Goal: Task Accomplishment & Management: Complete application form

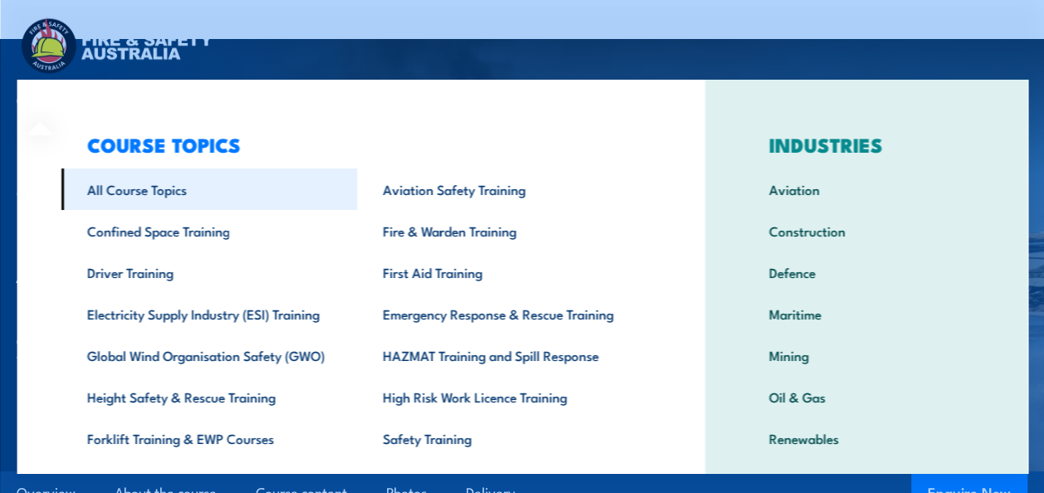
click at [125, 190] on link "All Course Topics" at bounding box center [209, 190] width 296 height 42
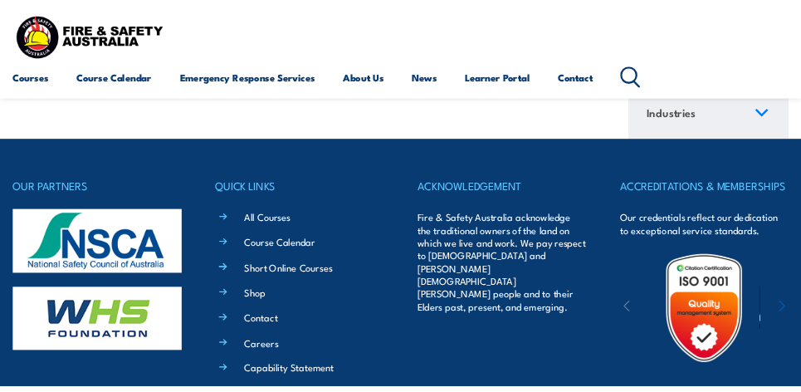
scroll to position [19418, 0]
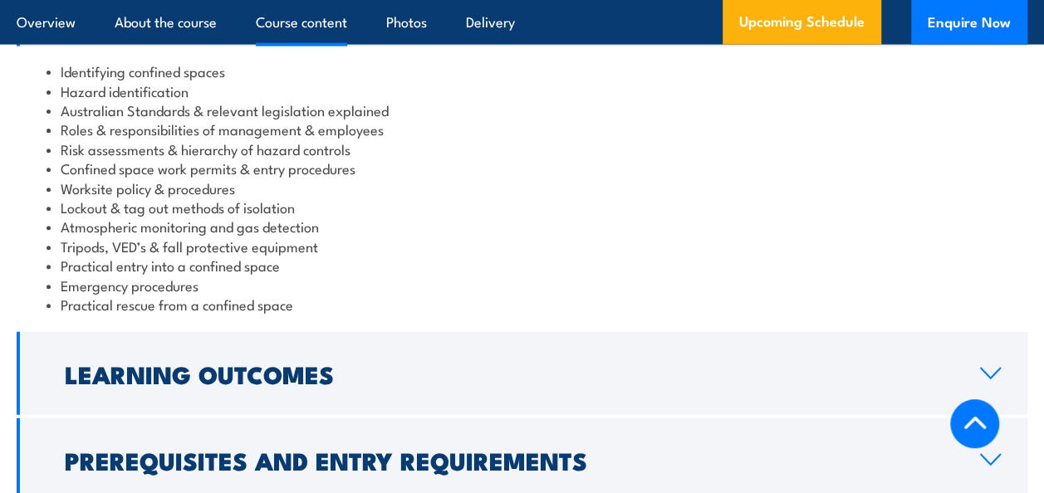
scroll to position [1993, 0]
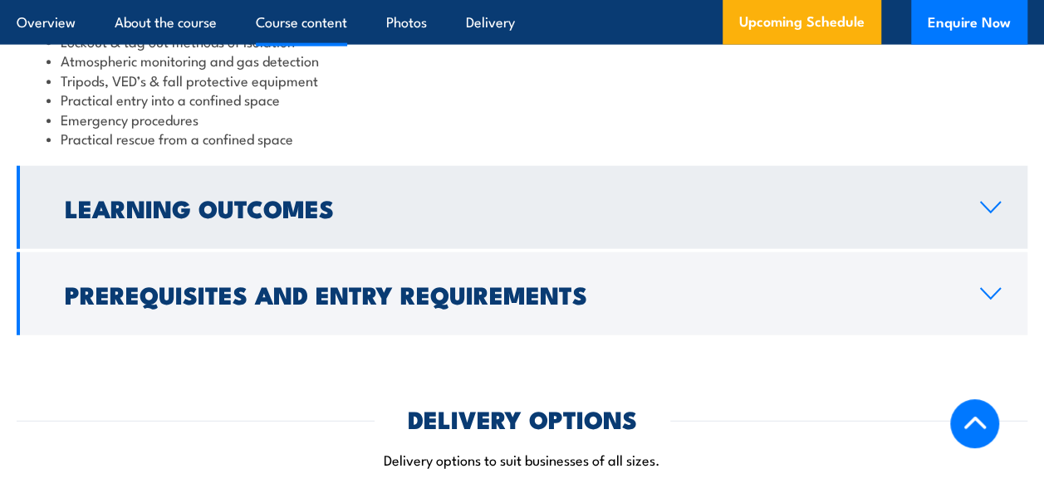
click at [991, 213] on icon at bounding box center [990, 208] width 19 height 10
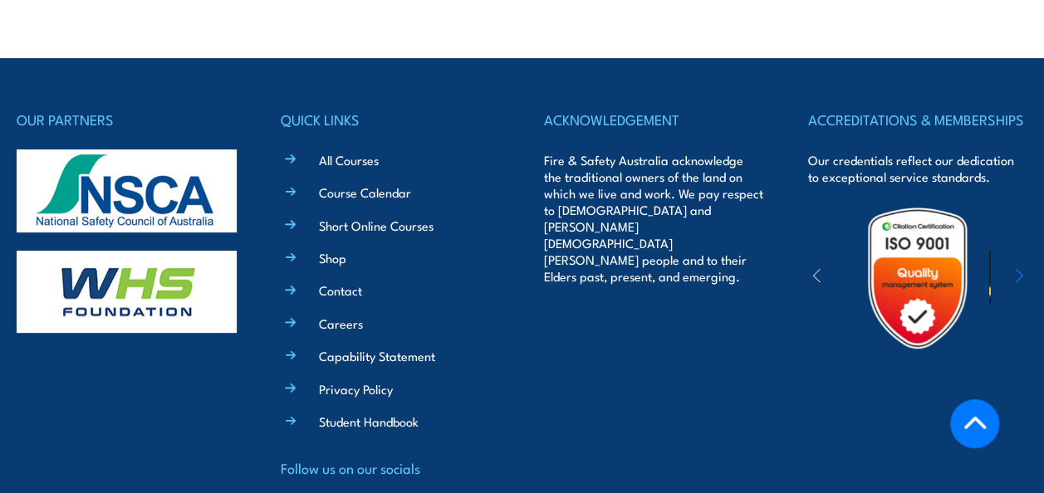
scroll to position [6443, 0]
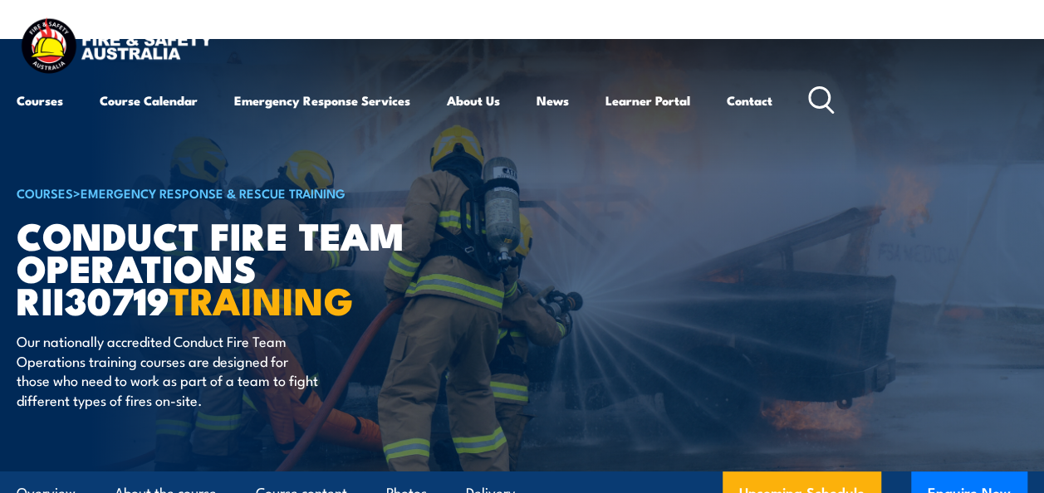
click at [316, 249] on h1 "Conduct Fire Team Operations RII30719 TRAINING" at bounding box center [222, 266] width 410 height 97
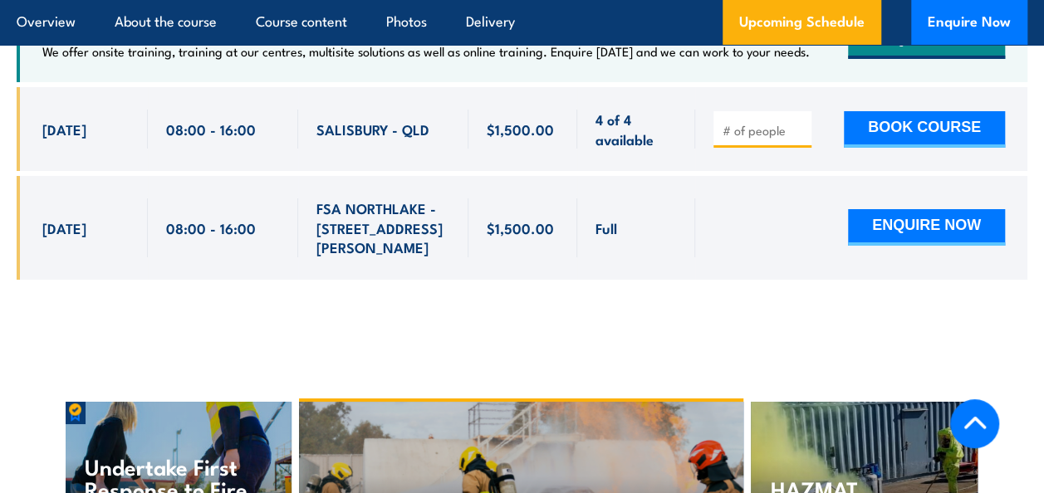
scroll to position [2906, 0]
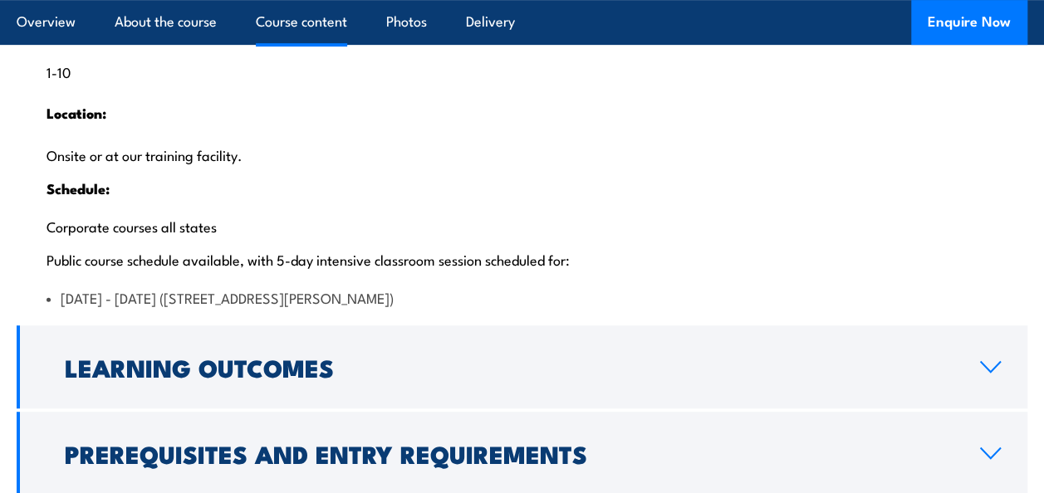
scroll to position [3654, 0]
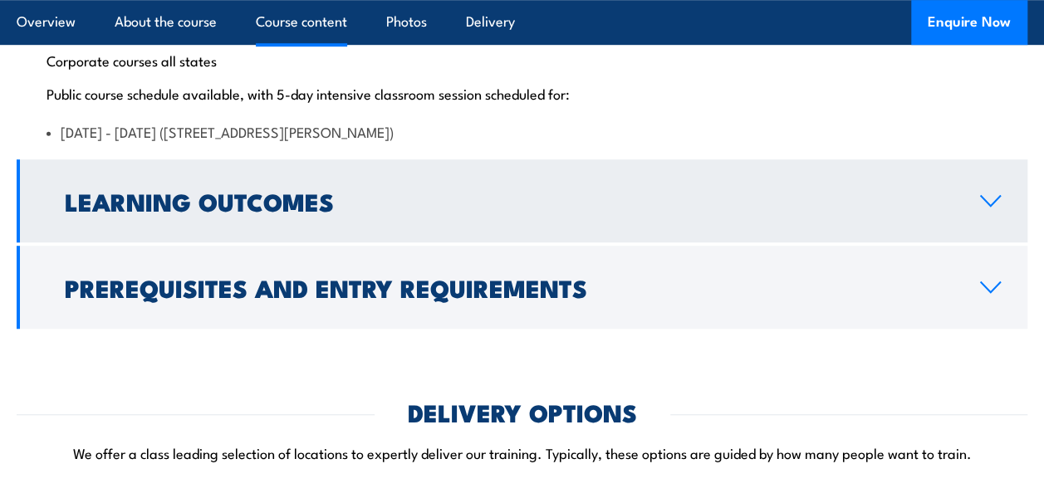
click at [986, 208] on icon at bounding box center [990, 200] width 22 height 13
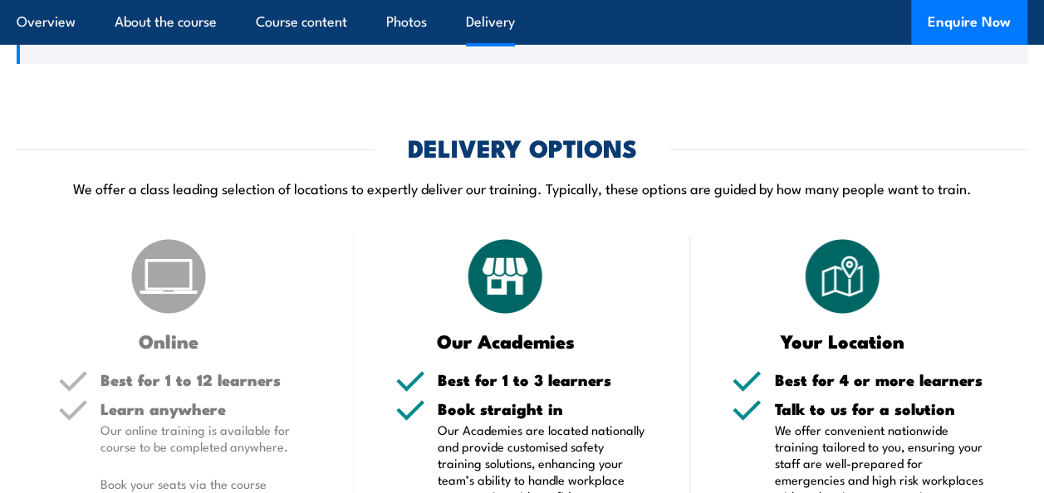
scroll to position [2703, 0]
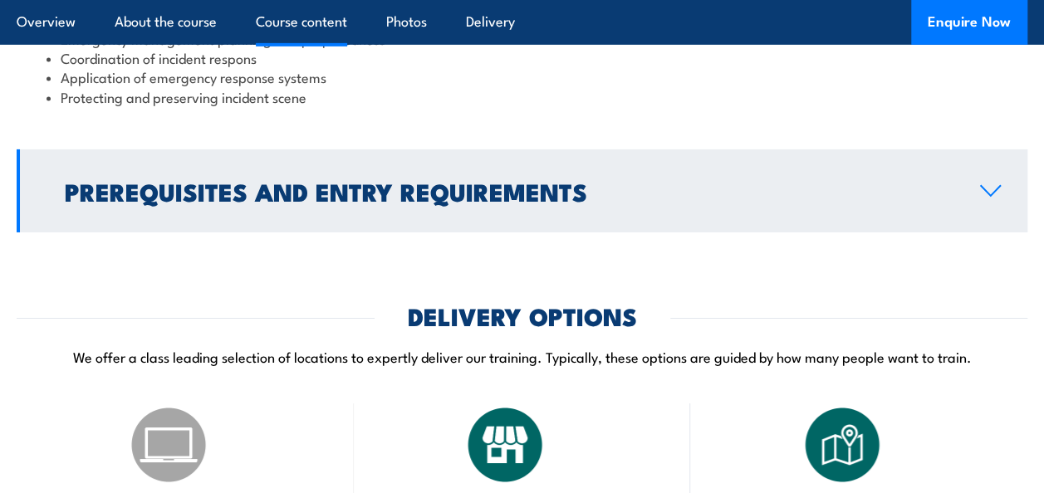
click at [998, 197] on icon at bounding box center [990, 190] width 22 height 13
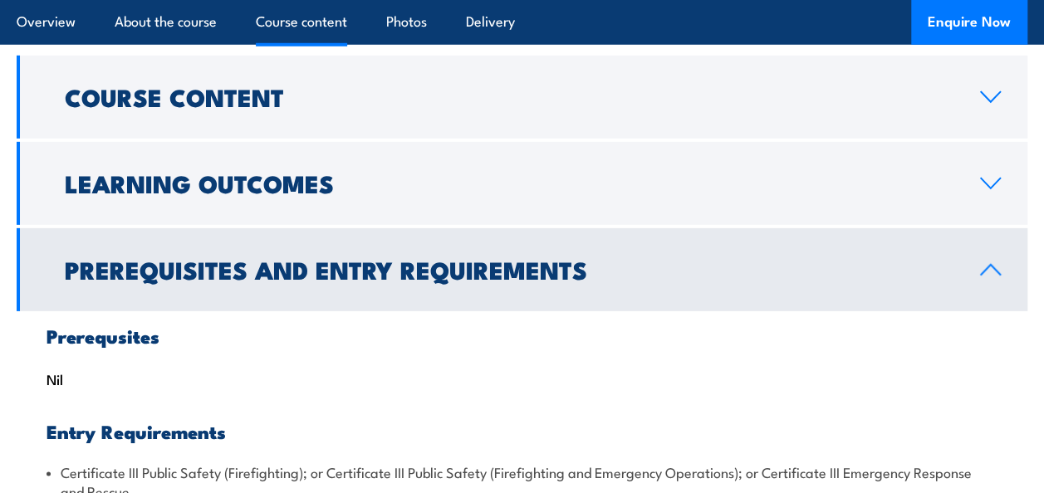
scroll to position [2445, 0]
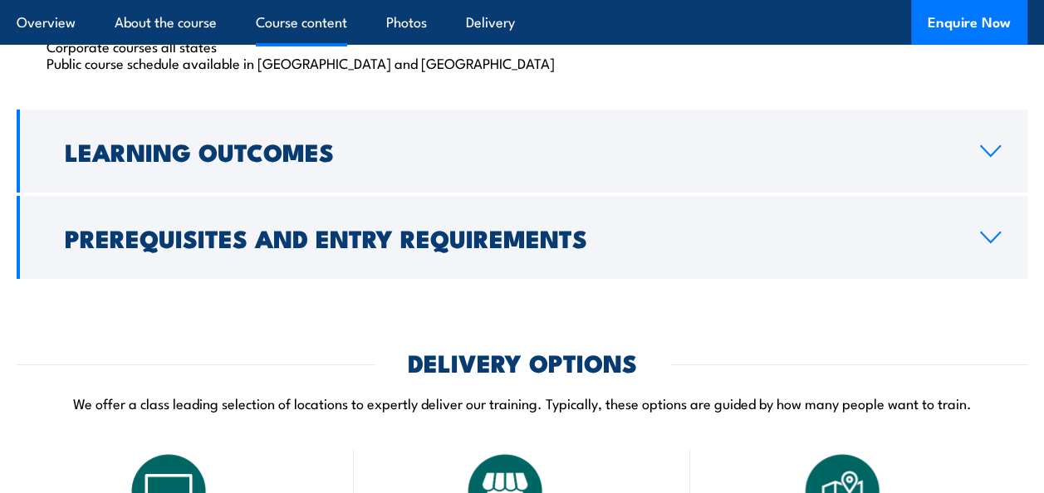
scroll to position [2989, 0]
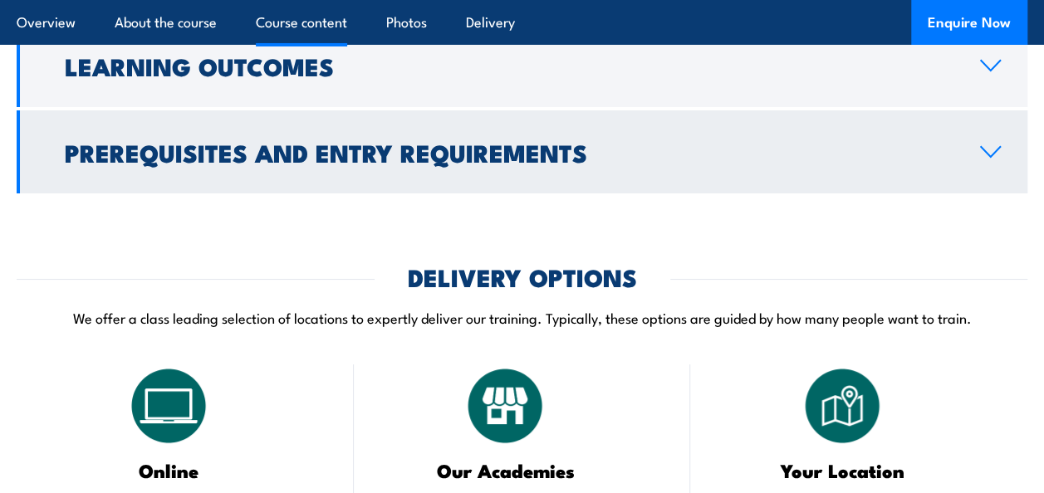
click at [985, 159] on icon at bounding box center [990, 151] width 22 height 13
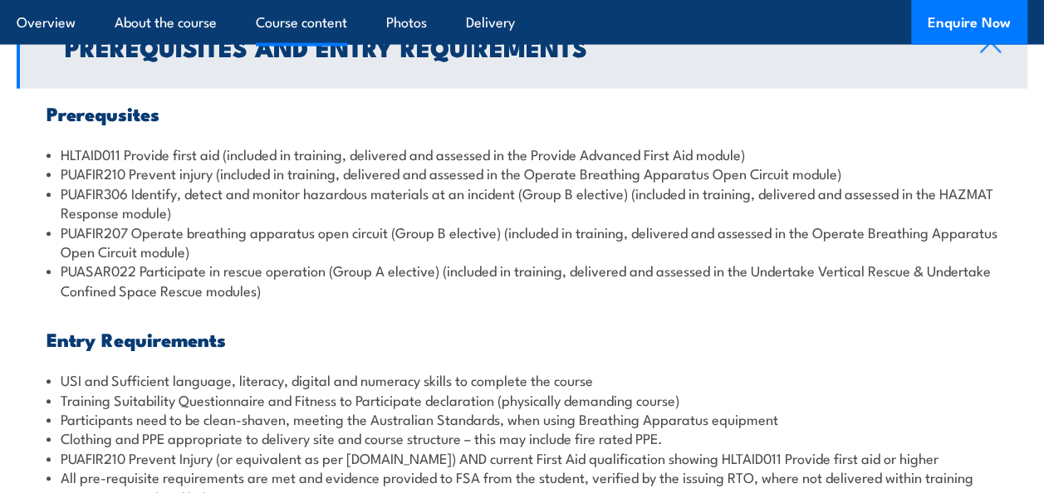
scroll to position [2048, 0]
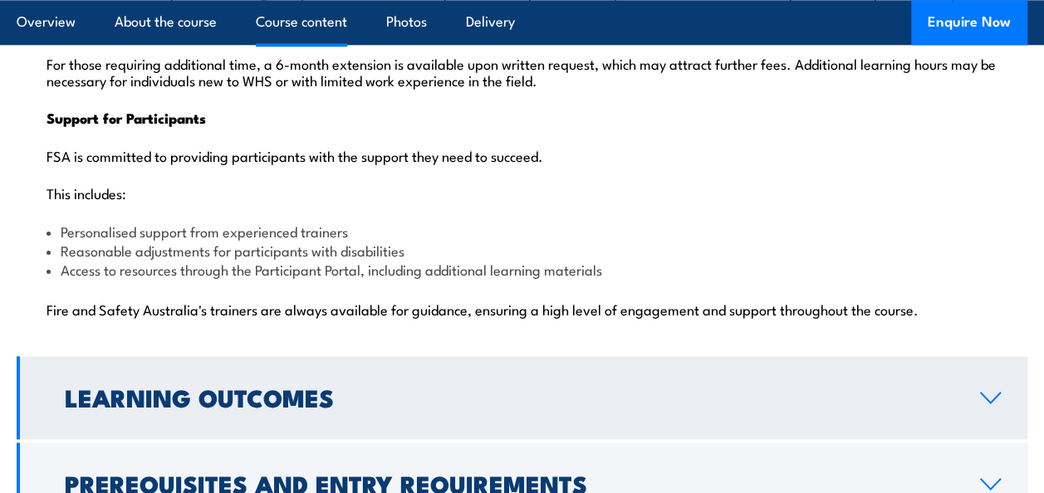
scroll to position [4318, 0]
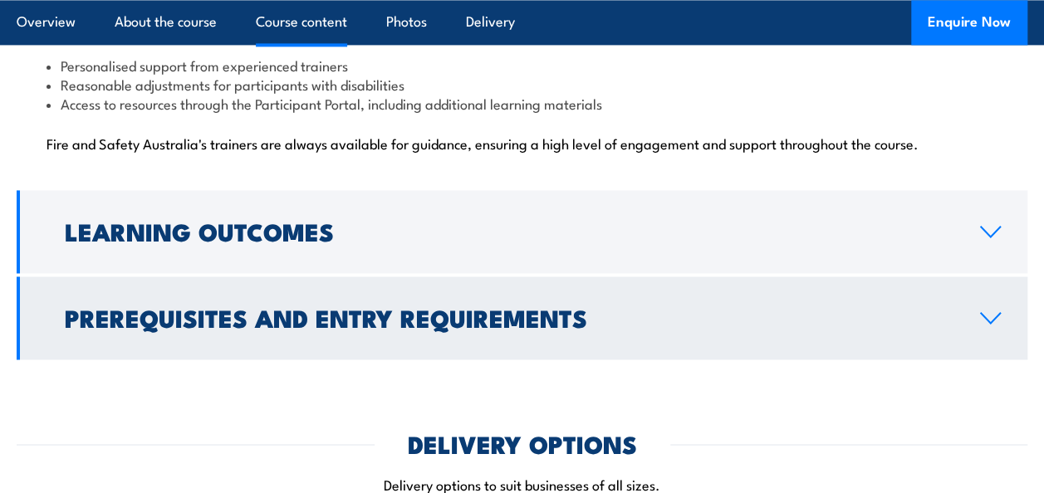
click at [988, 311] on icon at bounding box center [990, 317] width 22 height 13
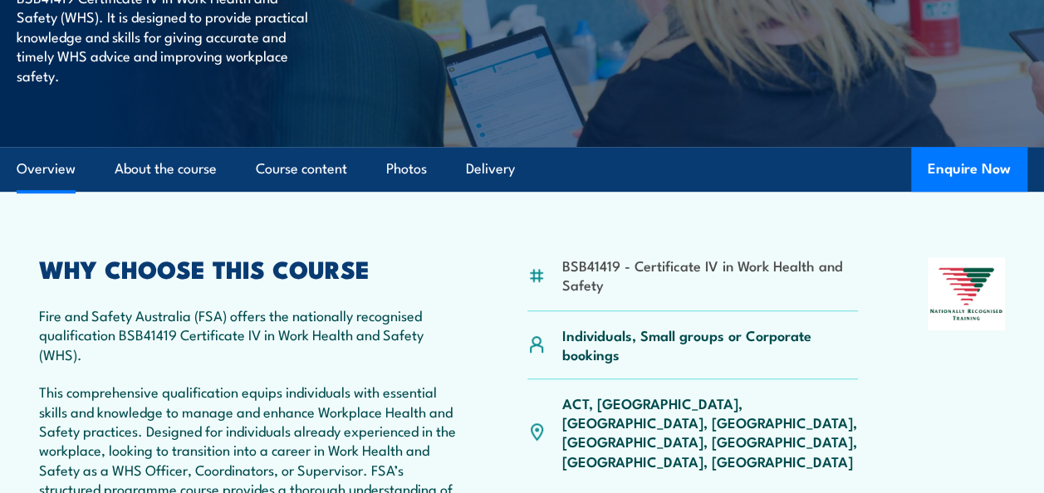
scroll to position [425, 0]
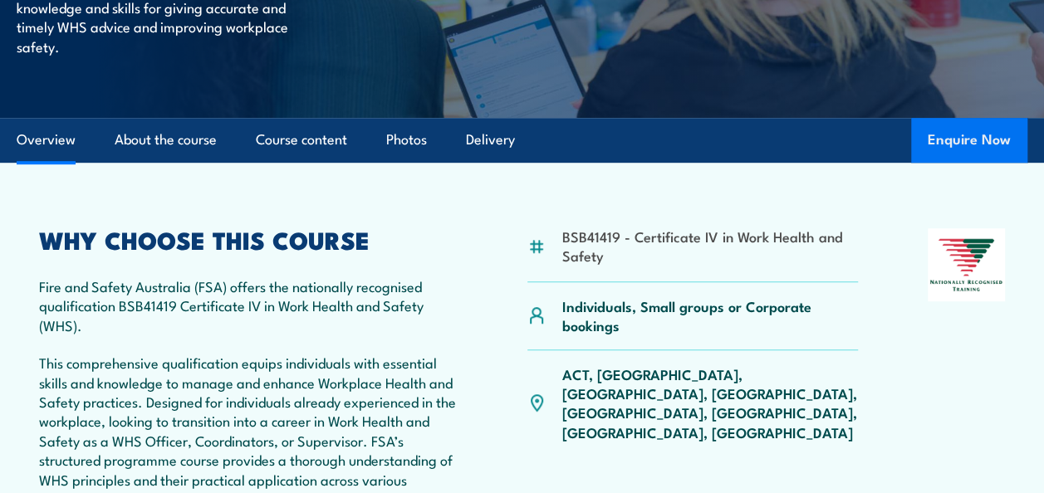
click at [953, 139] on button "Enquire Now" at bounding box center [969, 140] width 116 height 45
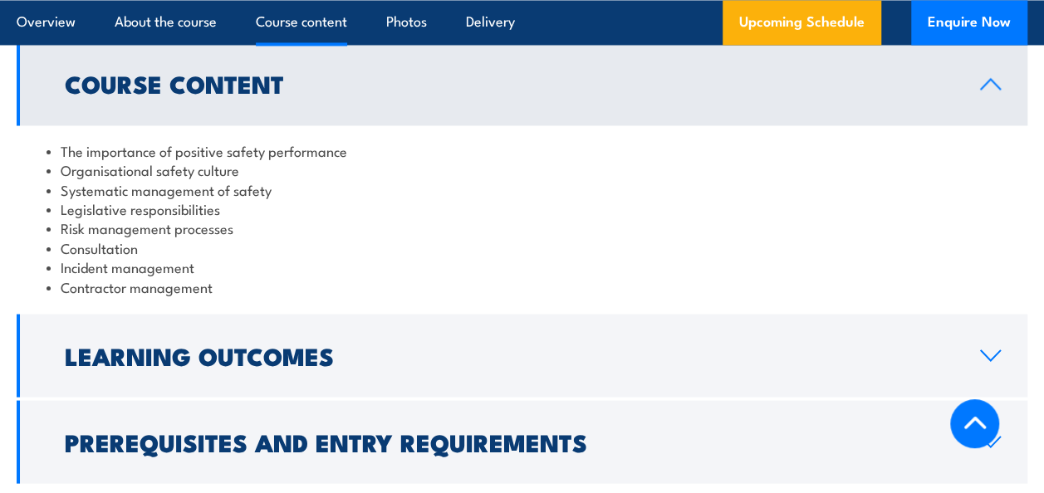
scroll to position [1578, 0]
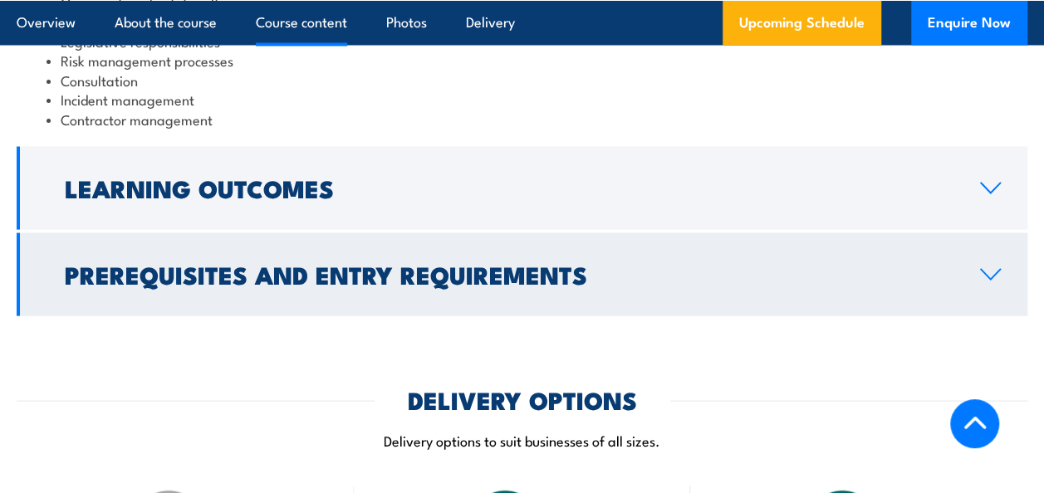
click at [976, 273] on link "Prerequisites and Entry Requirements" at bounding box center [522, 274] width 1011 height 83
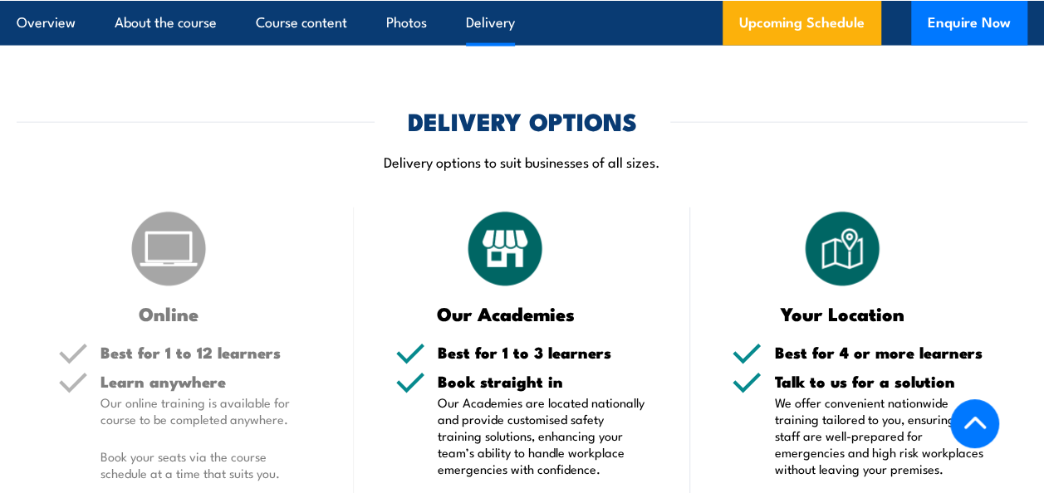
scroll to position [1967, 0]
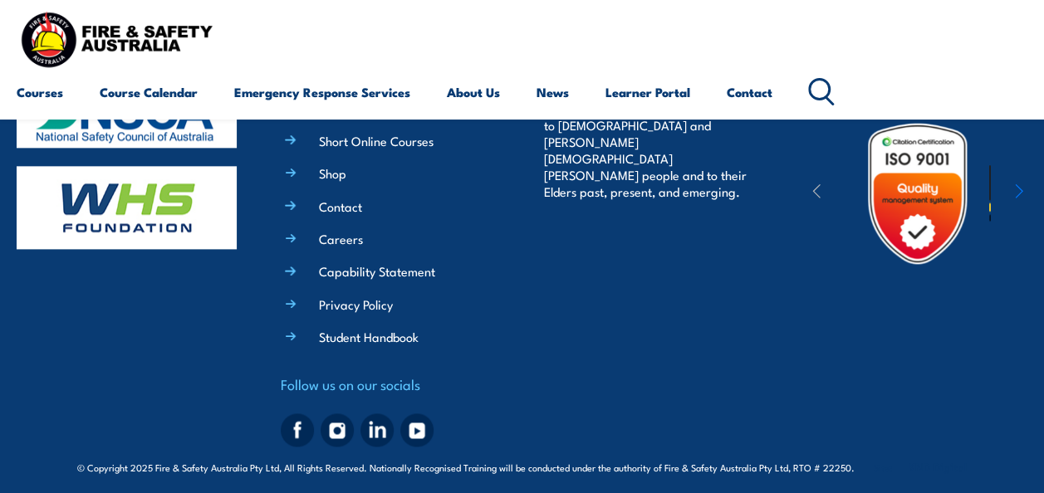
scroll to position [946, 0]
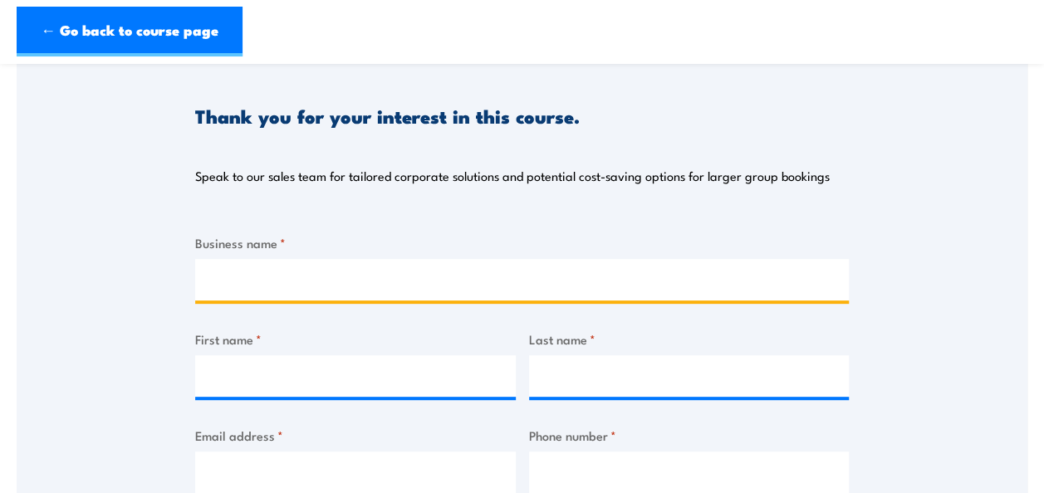
click at [397, 286] on input "Business name *" at bounding box center [521, 280] width 653 height 42
type input "Puma Energy"
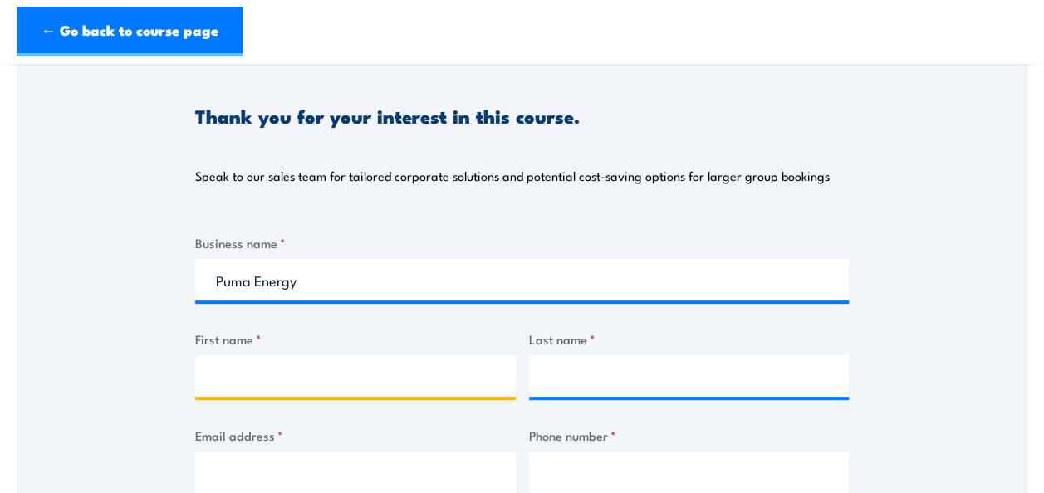
type input "[PERSON_NAME]"
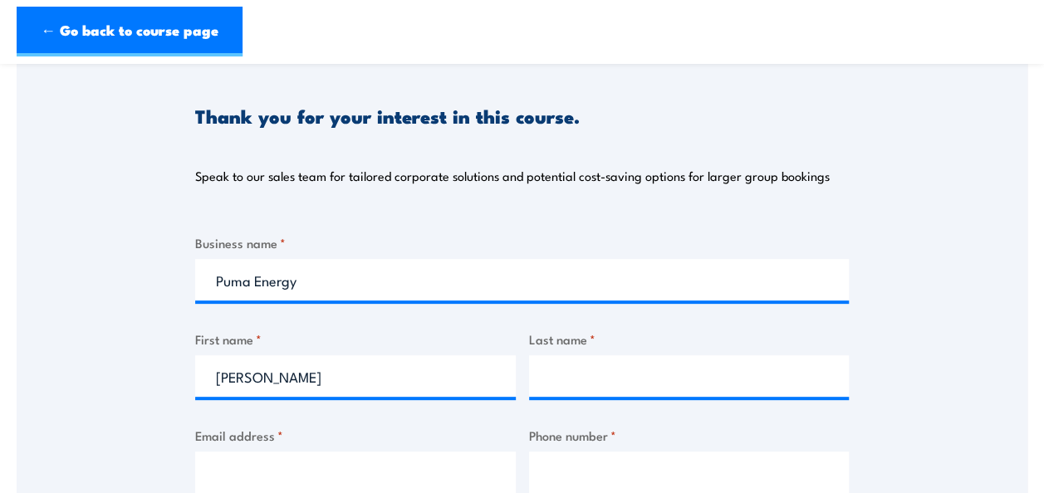
type input "KARATO"
type input "[PERSON_NAME][EMAIL_ADDRESS][PERSON_NAME][DOMAIN_NAME]"
type input "72062639"
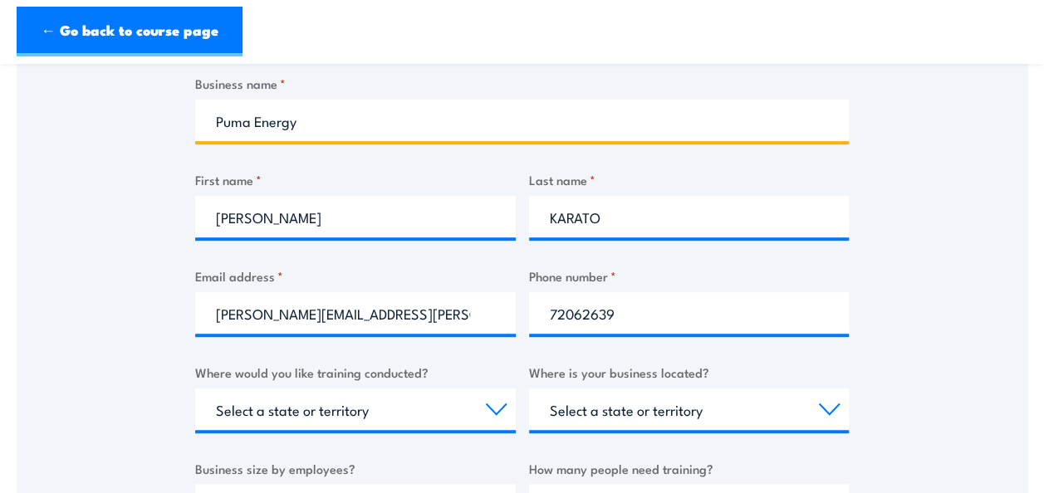
scroll to position [332, 0]
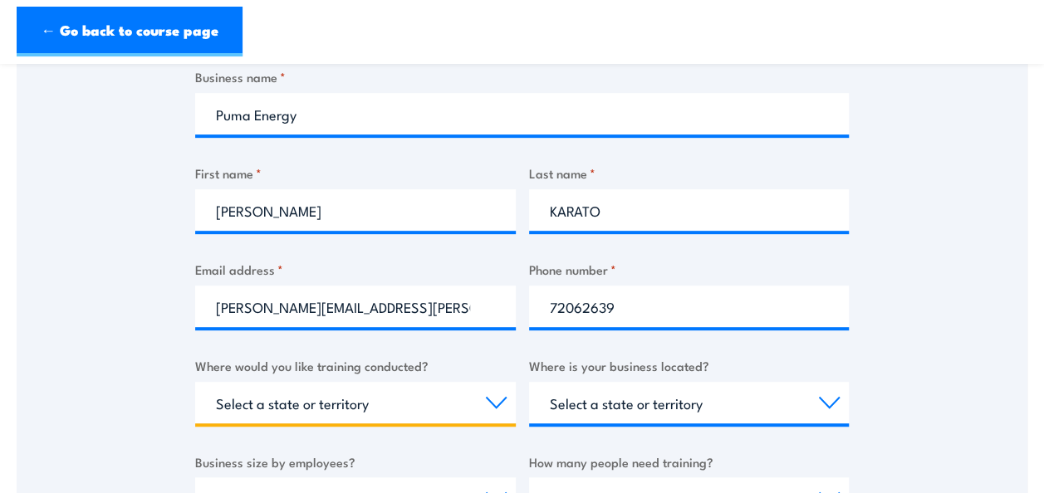
click at [495, 405] on select "Select a state or territory Nationally - multiple locations [GEOGRAPHIC_DATA] […" at bounding box center [355, 403] width 321 height 42
select select "Nationally - multiple locations"
click at [195, 382] on select "Select a state or territory Nationally - multiple locations [GEOGRAPHIC_DATA] […" at bounding box center [355, 403] width 321 height 42
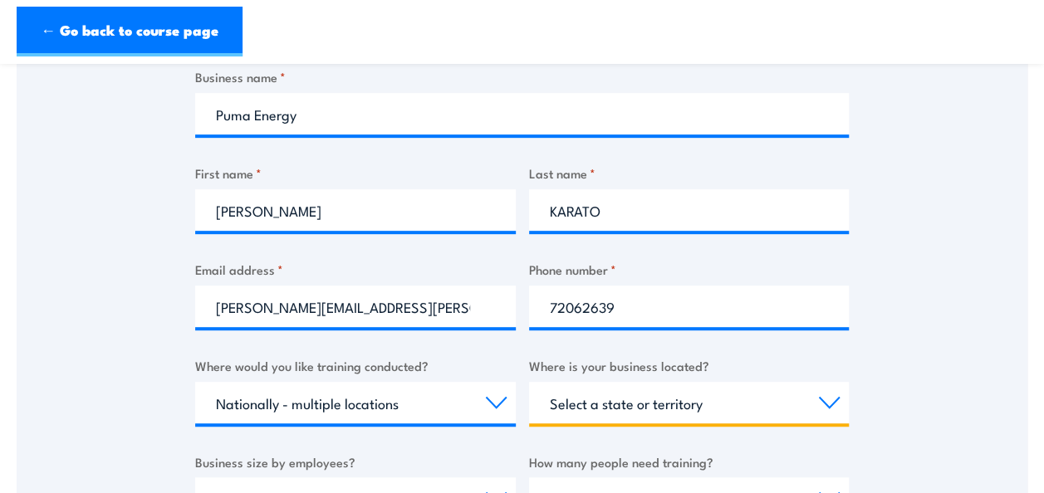
click at [670, 410] on select "Select a state or territory [GEOGRAPHIC_DATA] [GEOGRAPHIC_DATA] [GEOGRAPHIC_DAT…" at bounding box center [689, 403] width 321 height 42
click at [136, 334] on div "Thank you for your interest in this course. Speak to our sales team for tailore…" at bounding box center [522, 297] width 1011 height 830
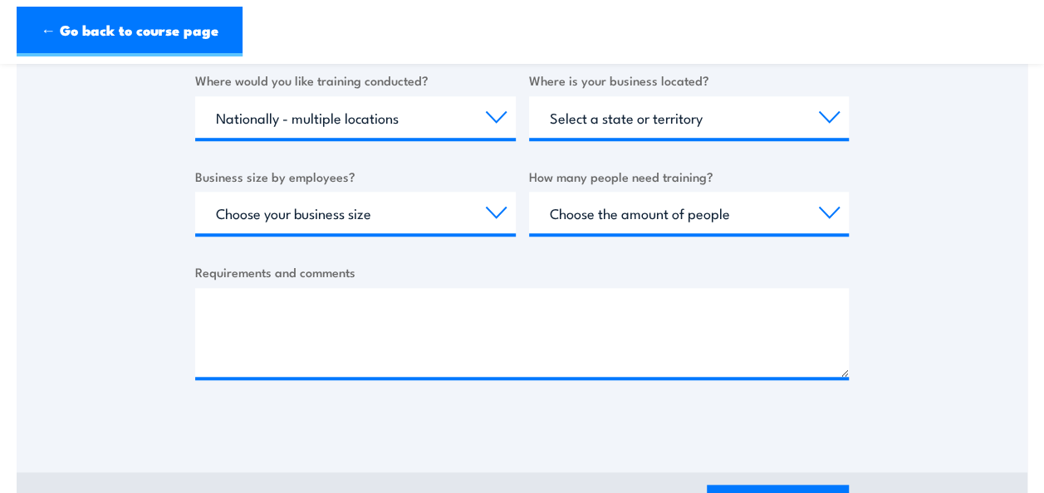
scroll to position [581, 0]
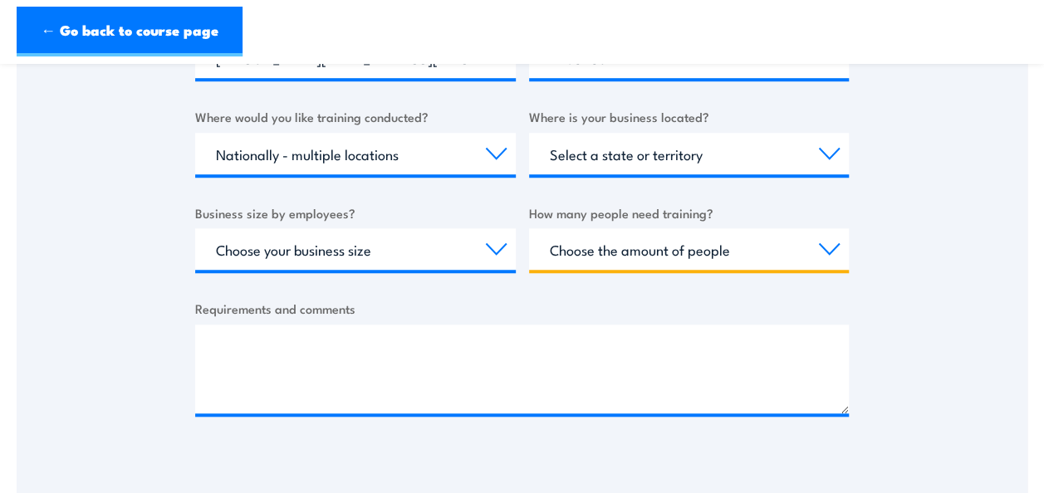
click at [711, 252] on select "Choose the amount of people 1 to 4 5 to 19 20+" at bounding box center [689, 249] width 321 height 42
select select "1 to 4"
click at [529, 228] on select "Choose the amount of people 1 to 4 5 to 19 20+" at bounding box center [689, 249] width 321 height 42
click at [574, 252] on select "Choose the amount of people 1 to 4 5 to 19 20+" at bounding box center [689, 249] width 321 height 42
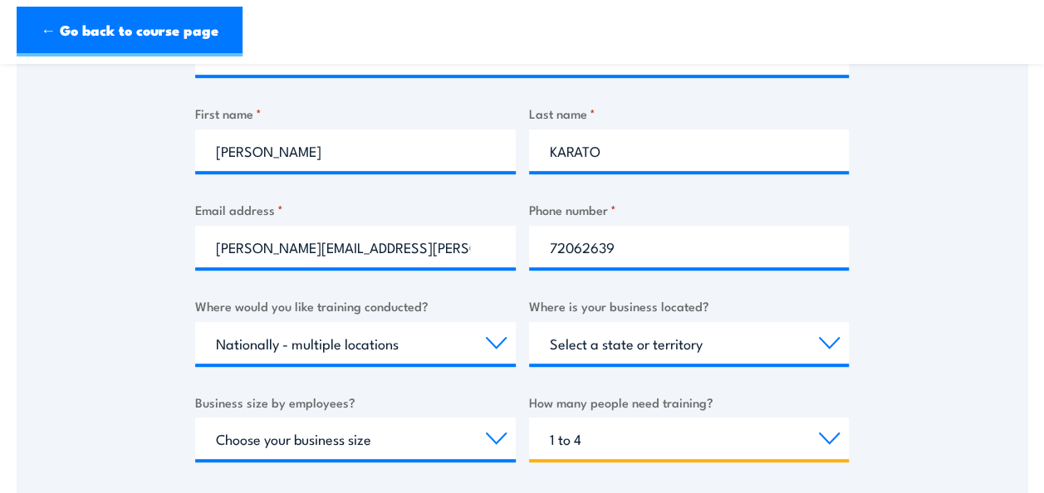
scroll to position [415, 0]
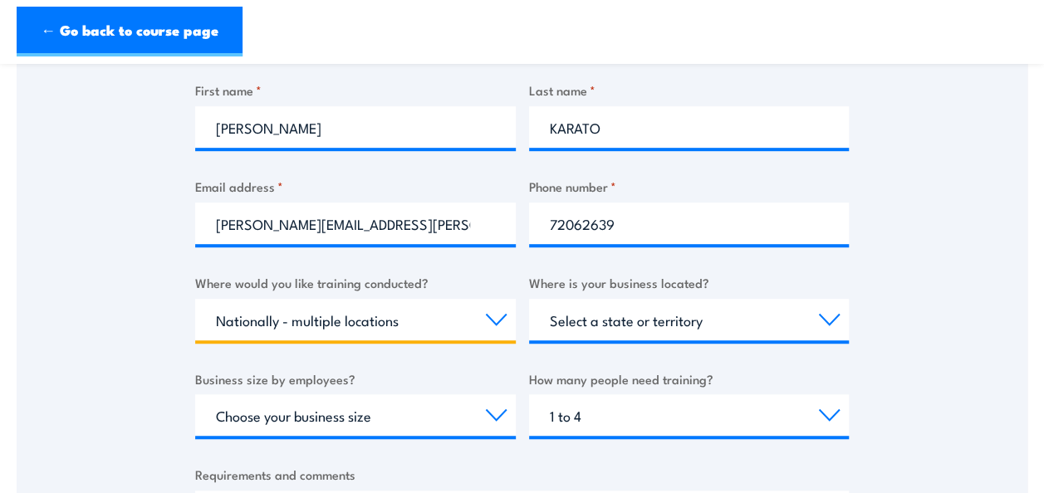
click at [475, 333] on select "Select a state or territory Nationally - multiple locations [GEOGRAPHIC_DATA] […" at bounding box center [355, 320] width 321 height 42
select select "QLD"
click at [195, 299] on select "Select a state or territory Nationally - multiple locations [GEOGRAPHIC_DATA] […" at bounding box center [355, 320] width 321 height 42
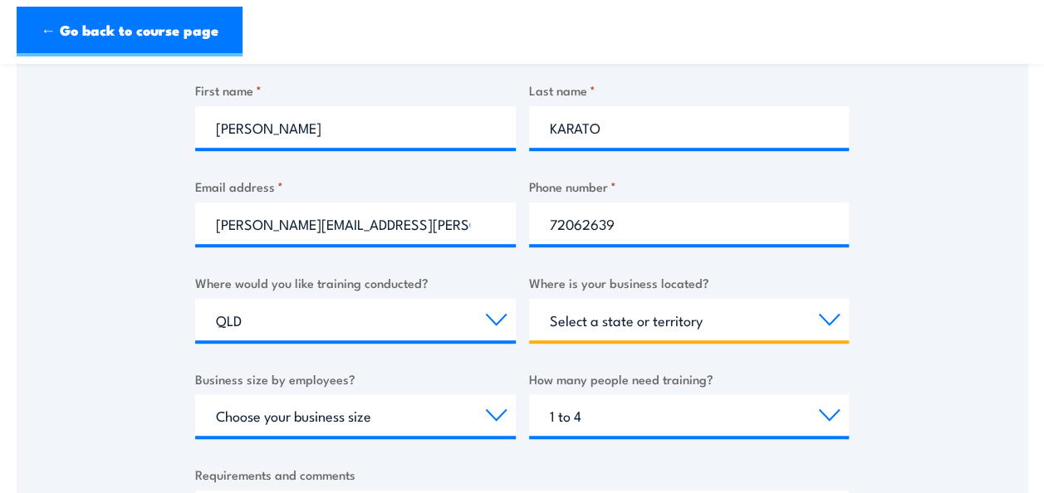
click at [663, 321] on select "Select a state or territory [GEOGRAPHIC_DATA] [GEOGRAPHIC_DATA] [GEOGRAPHIC_DAT…" at bounding box center [689, 320] width 321 height 42
select select "QLD"
click at [529, 299] on select "Select a state or territory [GEOGRAPHIC_DATA] [GEOGRAPHIC_DATA] [GEOGRAPHIC_DAT…" at bounding box center [689, 320] width 321 height 42
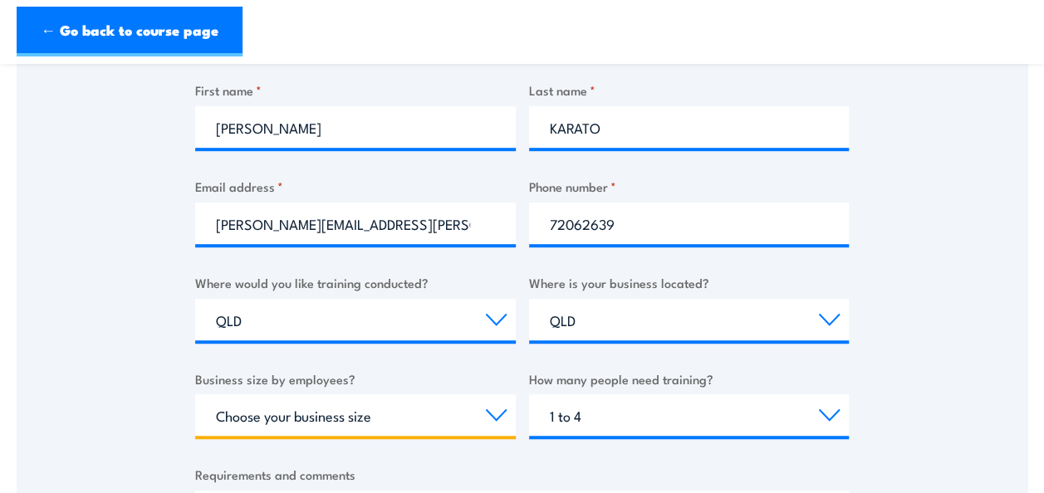
click at [458, 409] on select "Choose your business size 1 to 19 20 to 199 200+" at bounding box center [355, 415] width 321 height 42
click at [195, 394] on select "Choose your business size 1 to 19 20 to 199 200+" at bounding box center [355, 415] width 321 height 42
click at [420, 422] on select "Choose your business size 1 to 19 20 to 199 200+" at bounding box center [355, 415] width 321 height 42
select select "200+"
click at [195, 394] on select "Choose your business size 1 to 19 20 to 199 200+" at bounding box center [355, 415] width 321 height 42
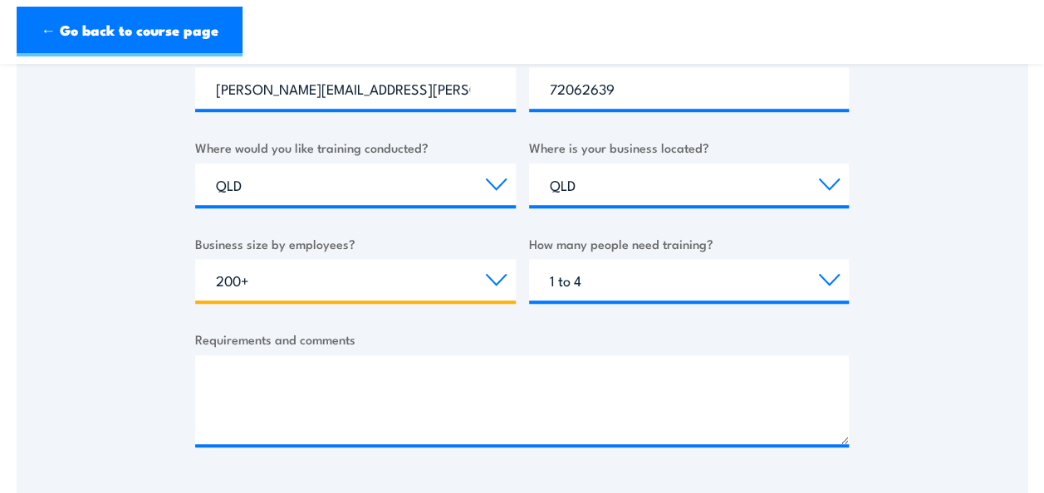
scroll to position [581, 0]
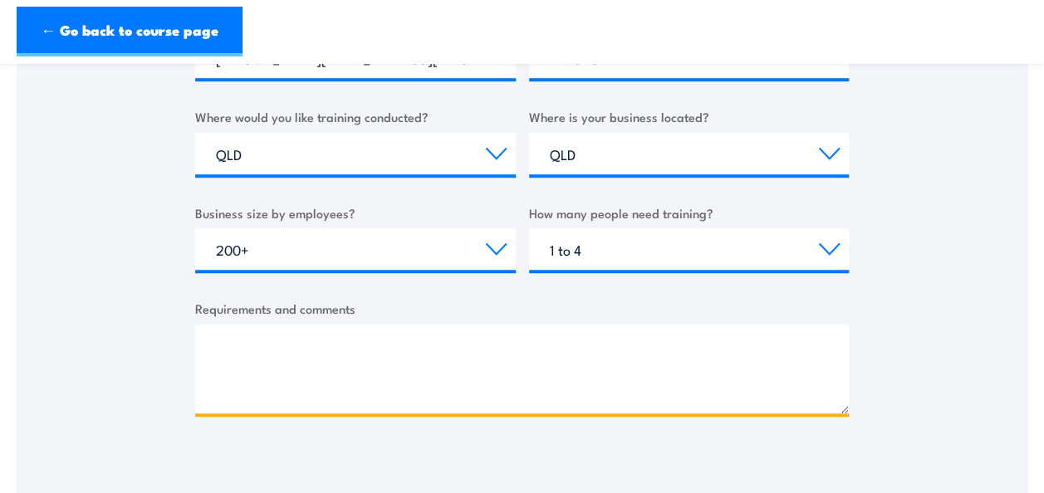
click at [520, 339] on textarea "Requirements and comments" at bounding box center [521, 369] width 653 height 89
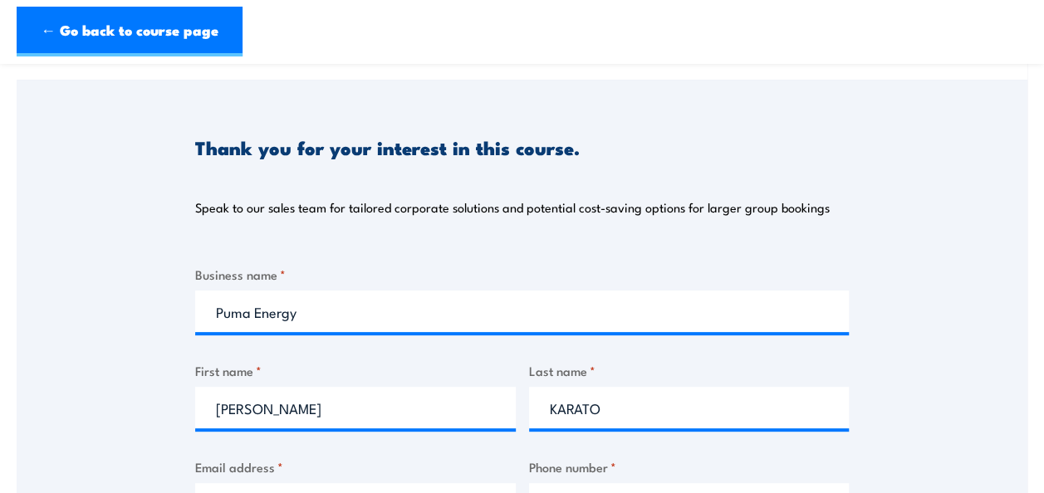
scroll to position [83, 0]
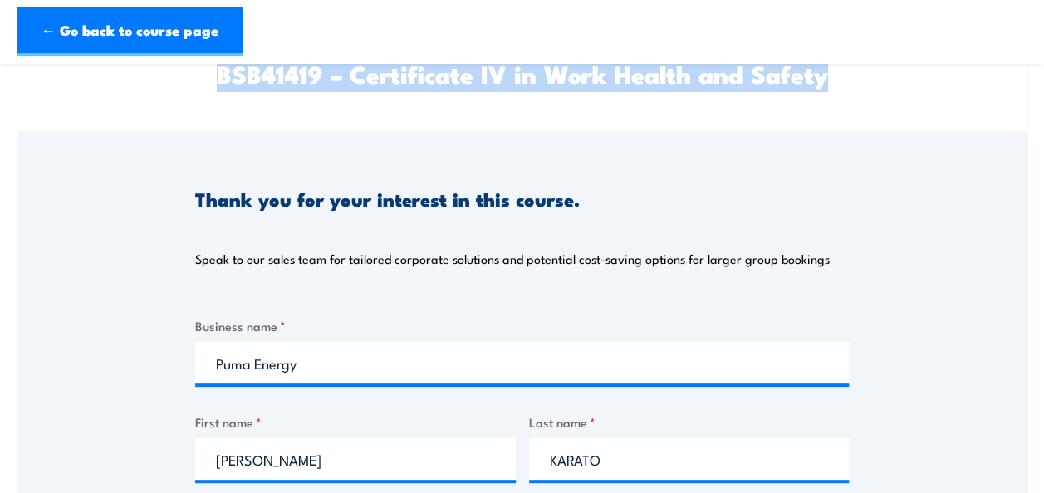
drag, startPoint x: 217, startPoint y: 76, endPoint x: 850, endPoint y: 83, distance: 633.6
click at [850, 83] on div "BSB41419 – Certificate IV in Work Health and Safety" at bounding box center [522, 67] width 1011 height 128
drag, startPoint x: 850, startPoint y: 83, endPoint x: 781, endPoint y: 83, distance: 69.7
copy h2 "BSB41419 – Certificate IV in Work Health and Safety"
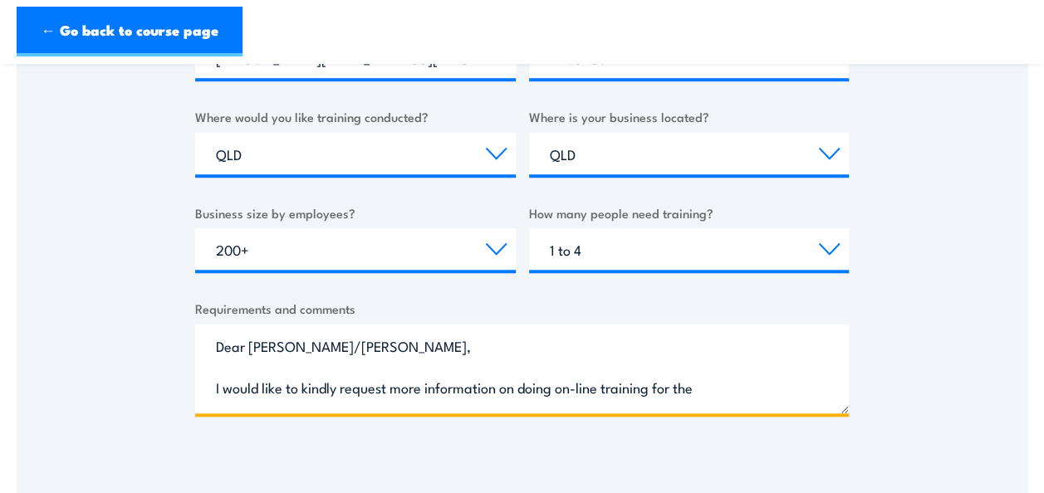
click at [741, 384] on textarea "Dear [PERSON_NAME]/[PERSON_NAME], I would like to kindly request more informati…" at bounding box center [521, 369] width 653 height 89
paste textarea "BSB41419 – Certificate IV in Work Health and Safety"
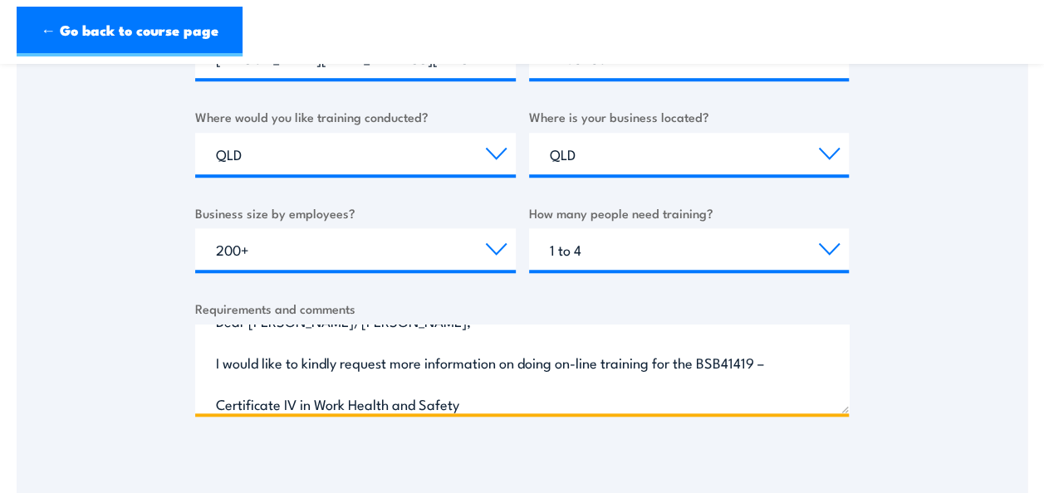
click at [316, 389] on textarea "Dear [PERSON_NAME]/[PERSON_NAME], I would like to kindly request more informati…" at bounding box center [521, 369] width 653 height 89
click at [302, 382] on textarea "Dear [PERSON_NAME]/[PERSON_NAME], I would like to kindly request more informati…" at bounding box center [521, 369] width 653 height 89
click at [482, 389] on textarea "Dear [PERSON_NAME]/[PERSON_NAME], I would like to kindly request more informati…" at bounding box center [521, 369] width 653 height 89
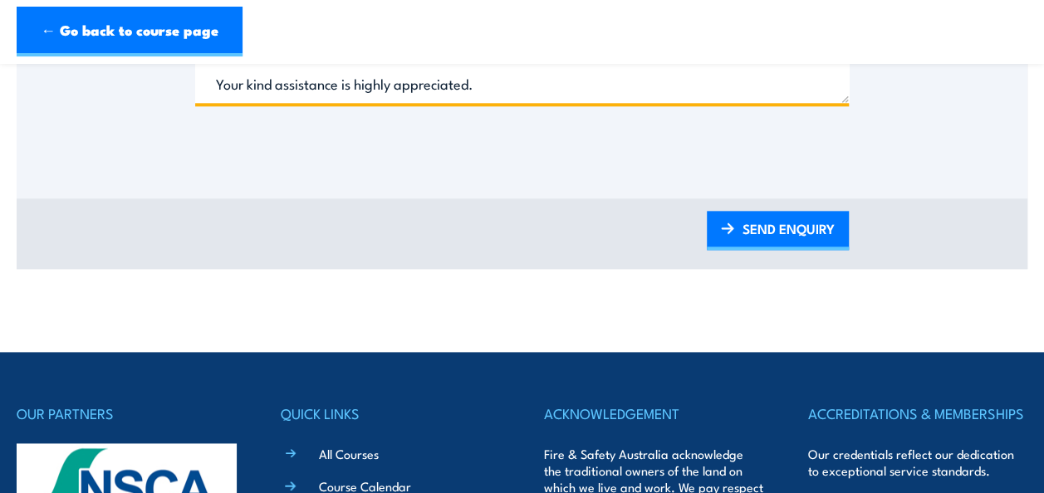
scroll to position [913, 0]
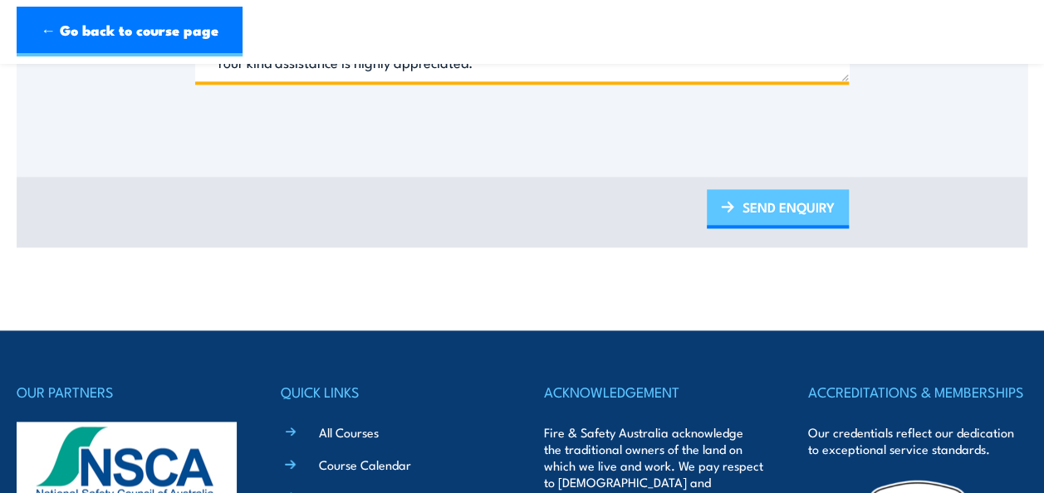
type textarea "Dear [PERSON_NAME]/[PERSON_NAME], I would like to kindly request more informati…"
click at [790, 223] on link "SEND ENQUIRY" at bounding box center [778, 208] width 142 height 39
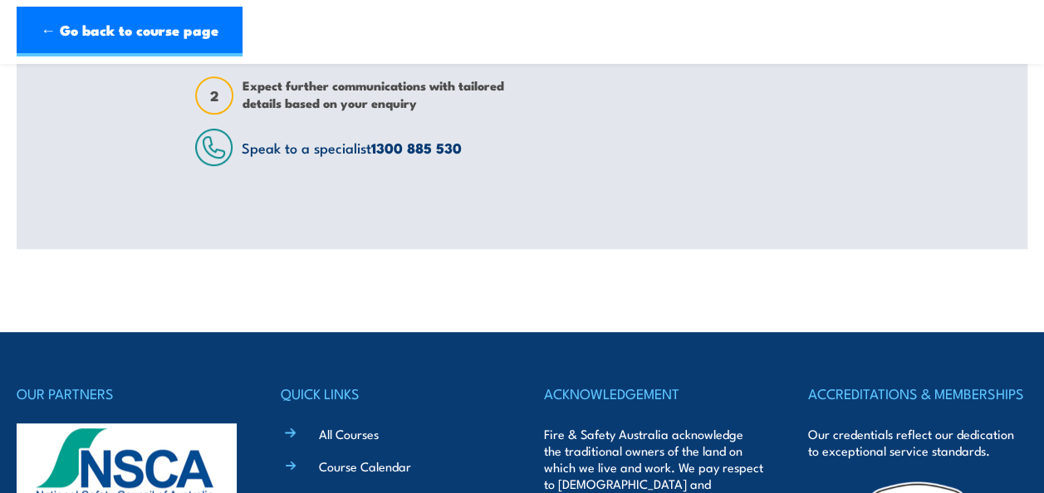
scroll to position [581, 0]
